Goal: Use online tool/utility: Utilize a website feature to perform a specific function

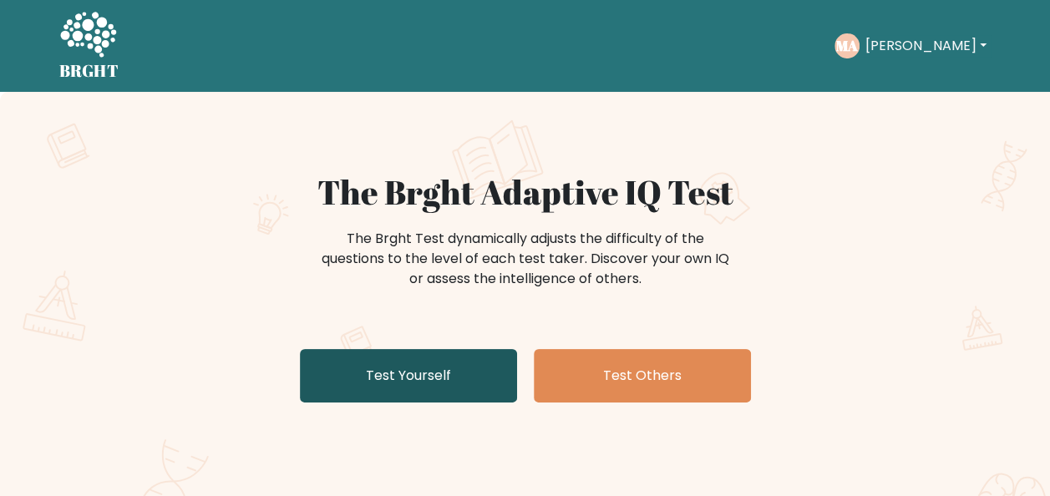
click at [339, 358] on link "Test Yourself" at bounding box center [408, 375] width 217 height 53
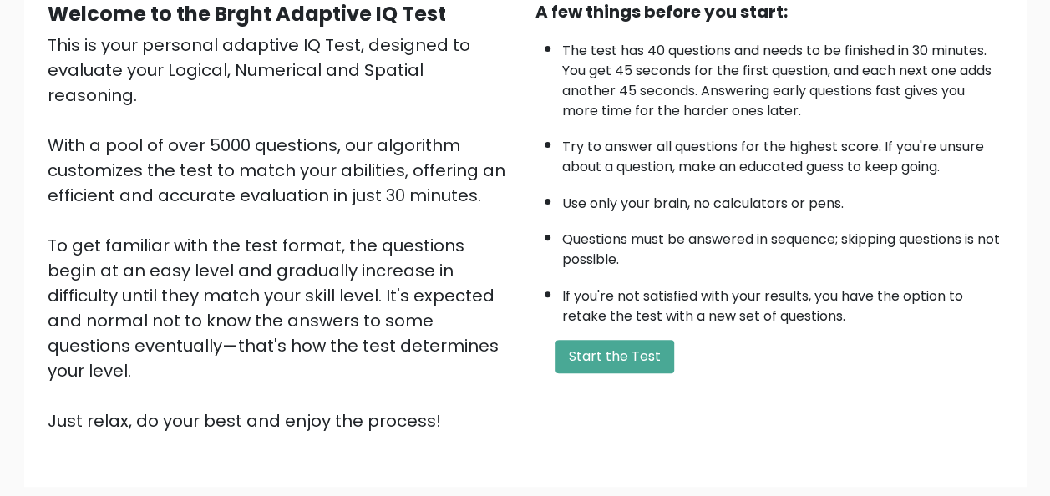
scroll to position [269, 0]
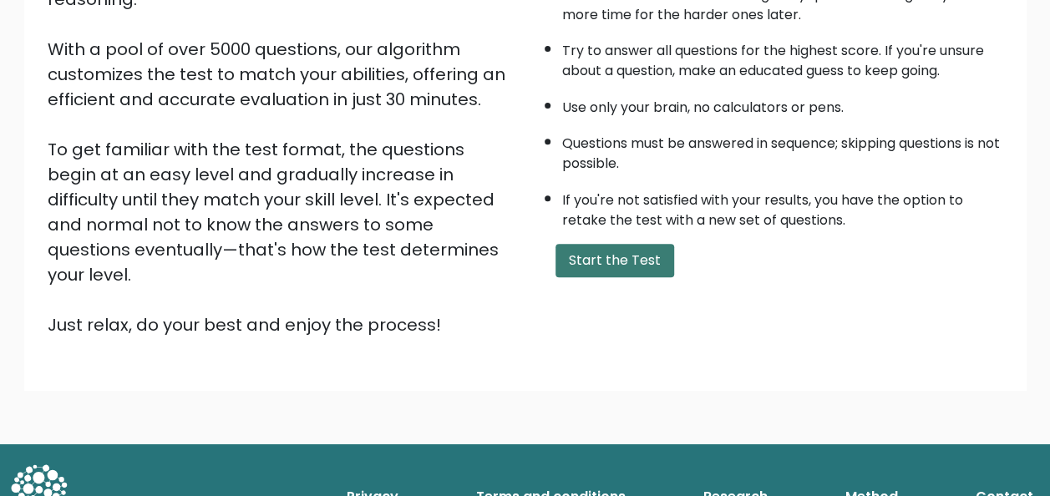
click at [650, 263] on button "Start the Test" at bounding box center [615, 260] width 119 height 33
